Goal: Information Seeking & Learning: Learn about a topic

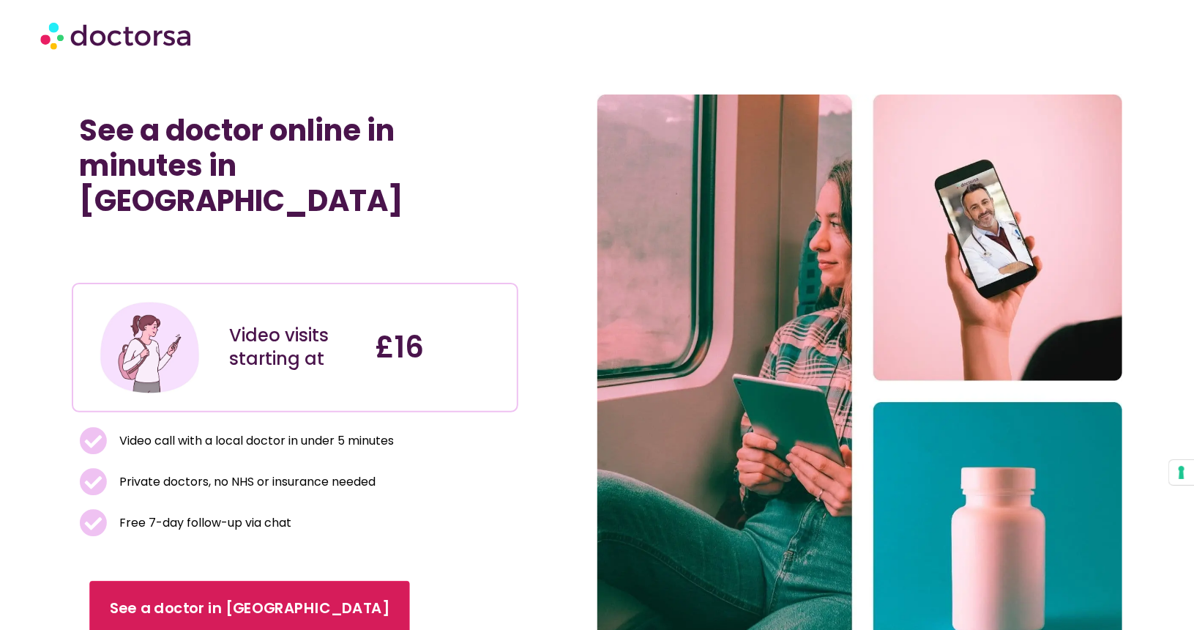
click at [206, 598] on span "See a doctor in [GEOGRAPHIC_DATA]" at bounding box center [250, 608] width 280 height 21
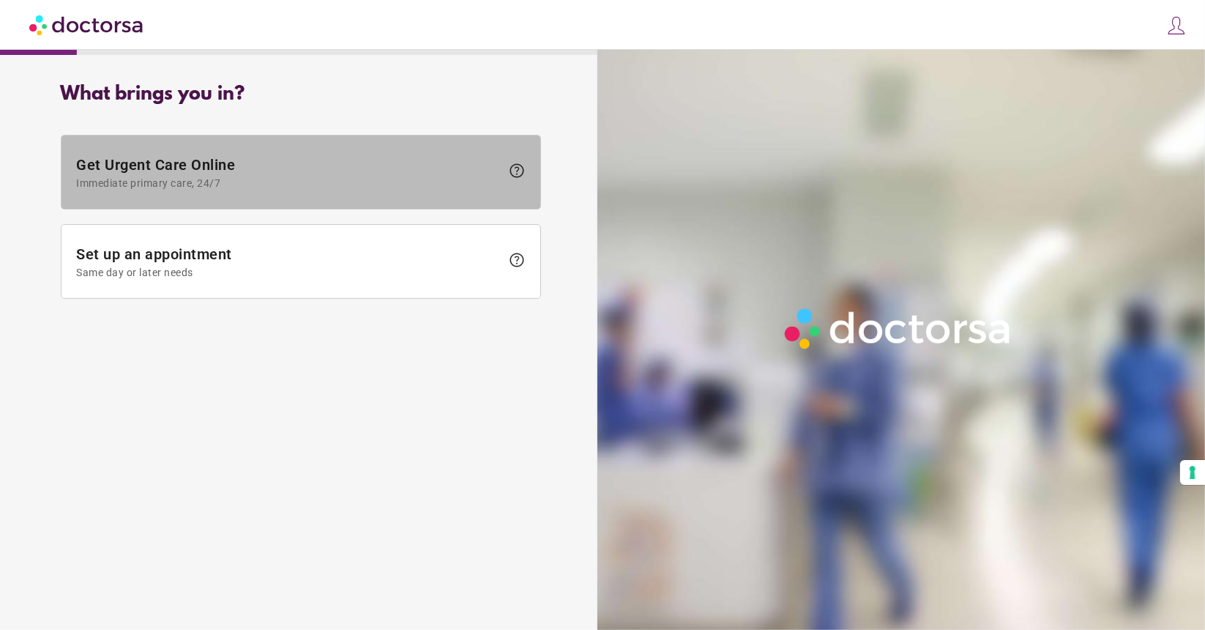
click at [392, 183] on span "Immediate primary care, 24/7" at bounding box center [288, 183] width 425 height 12
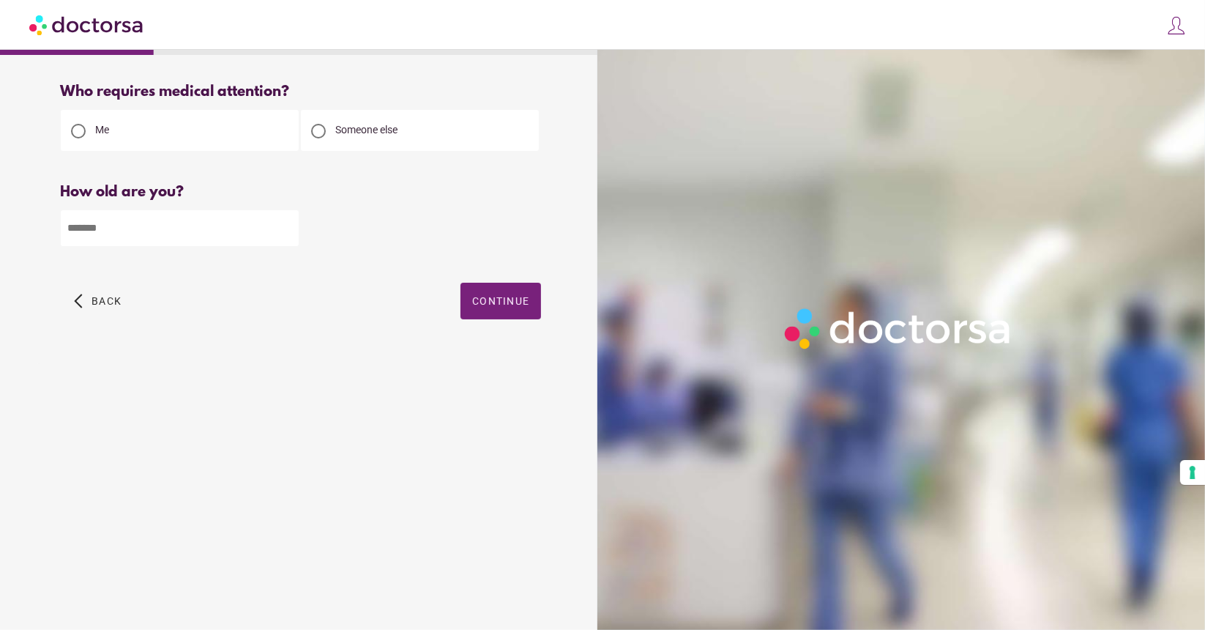
click at [91, 25] on img at bounding box center [87, 24] width 116 height 33
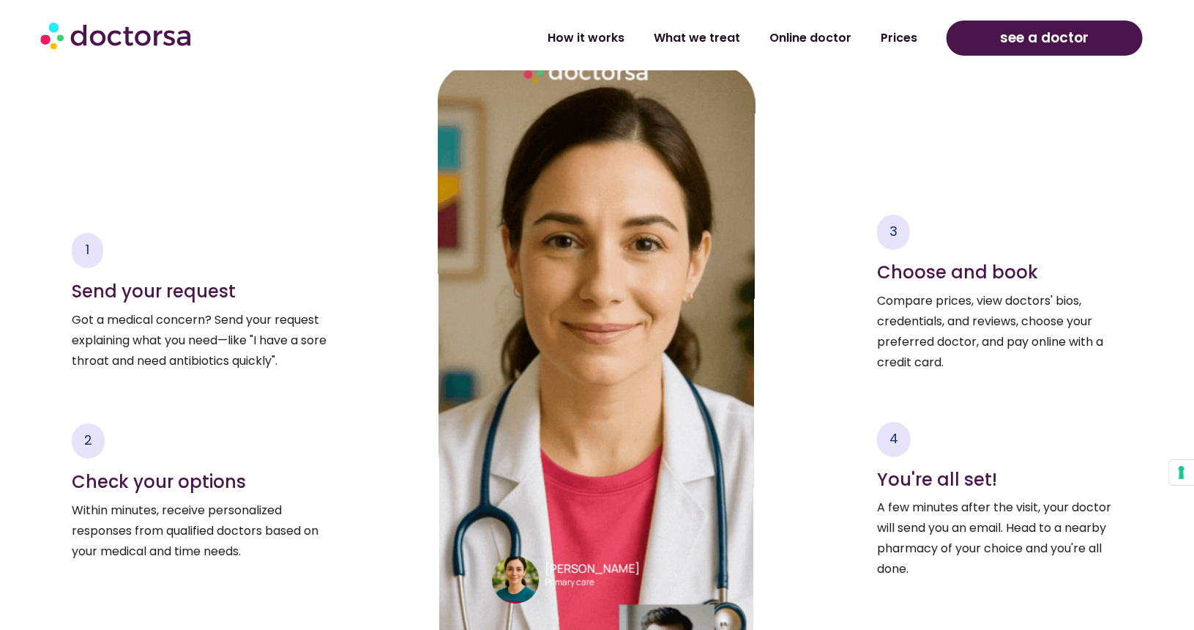
scroll to position [2346, 0]
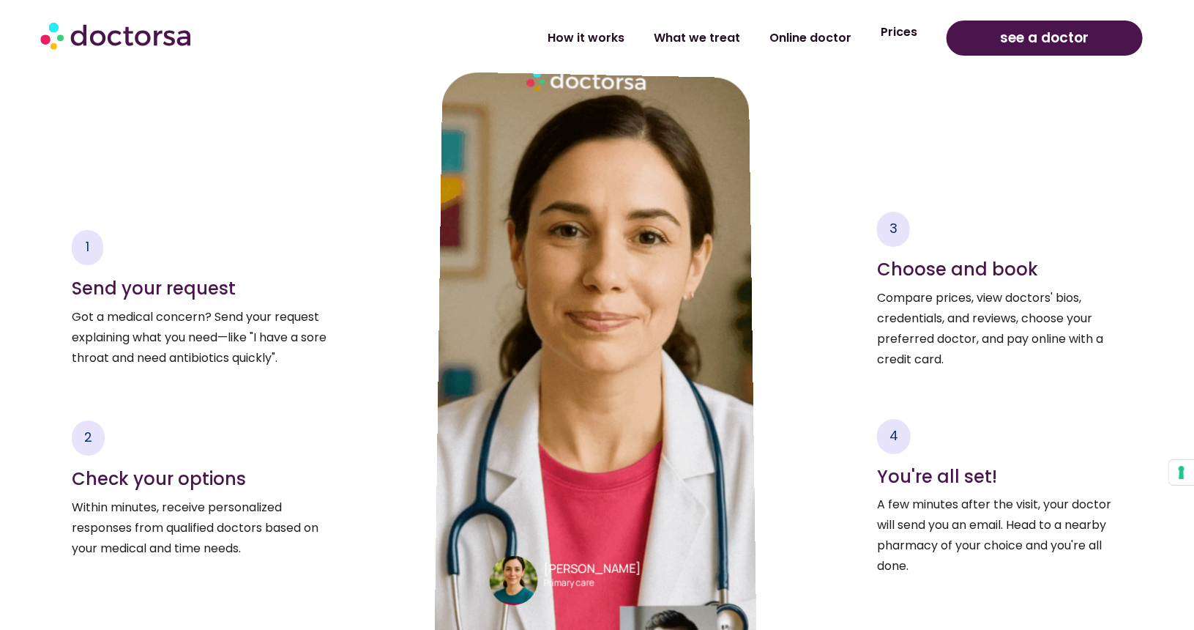
click at [920, 34] on link "Prices" at bounding box center [899, 32] width 66 height 34
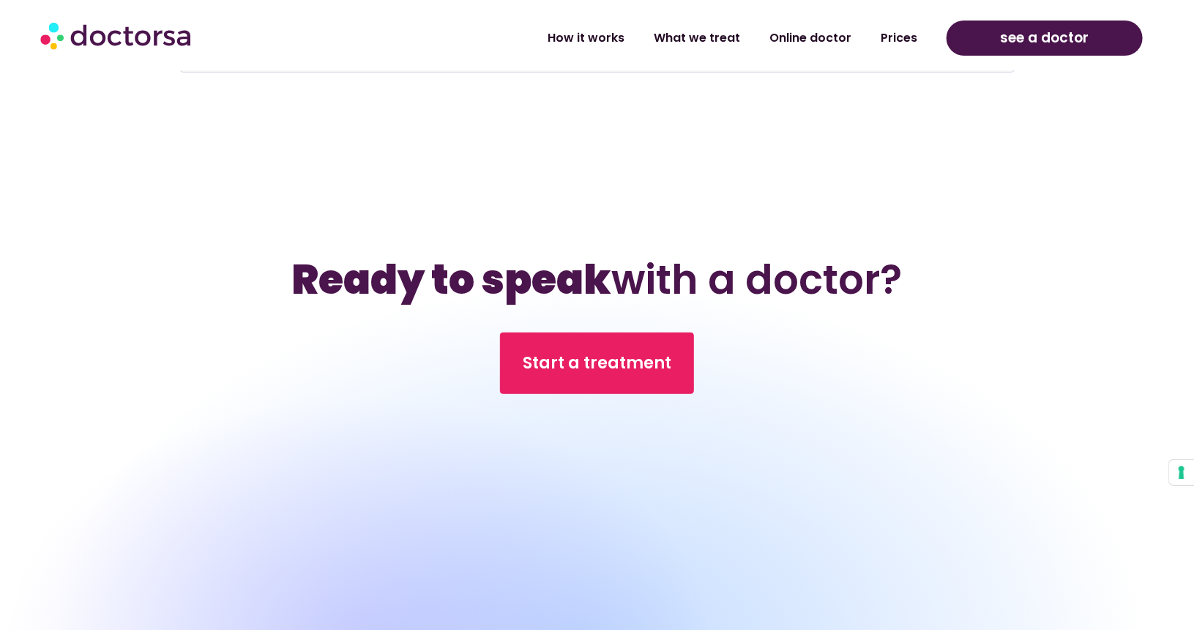
scroll to position [6105, 0]
